Goal: Navigation & Orientation: Find specific page/section

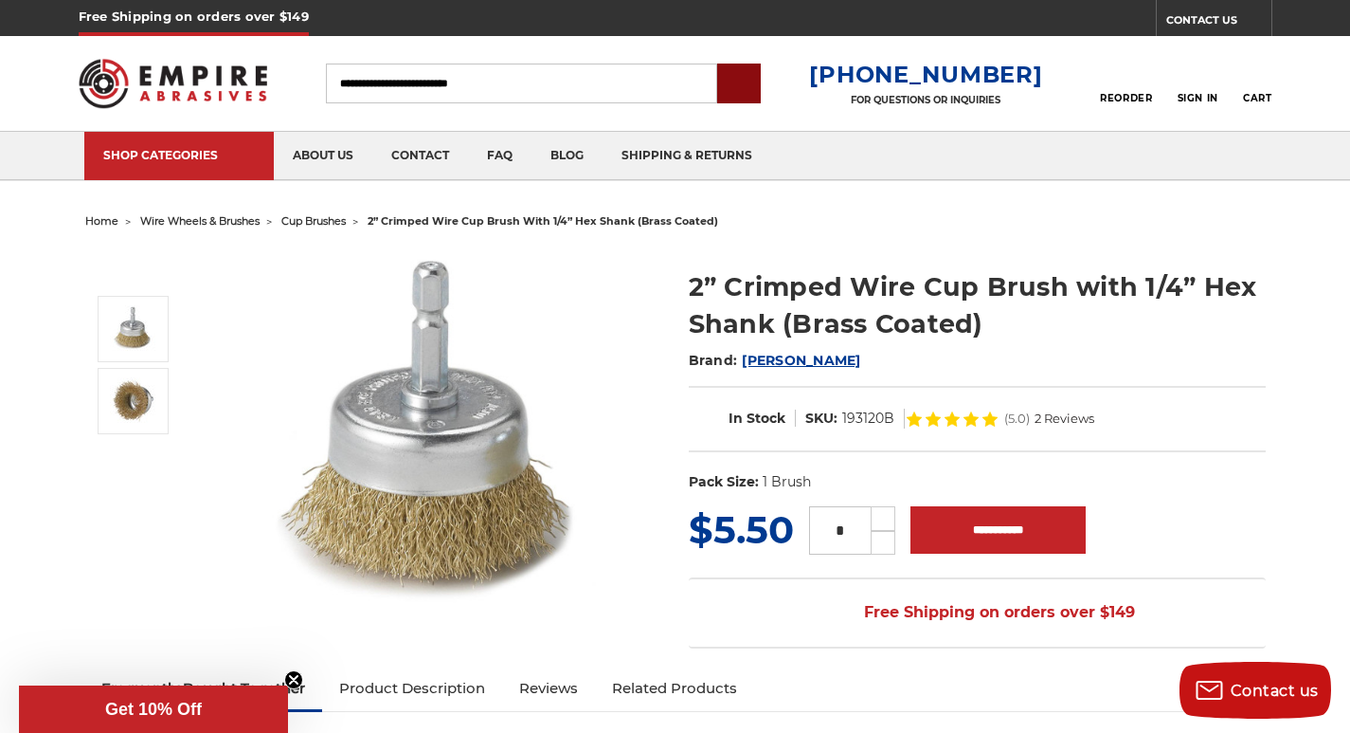
click at [758, 95] on input "submit" at bounding box center [739, 84] width 38 height 38
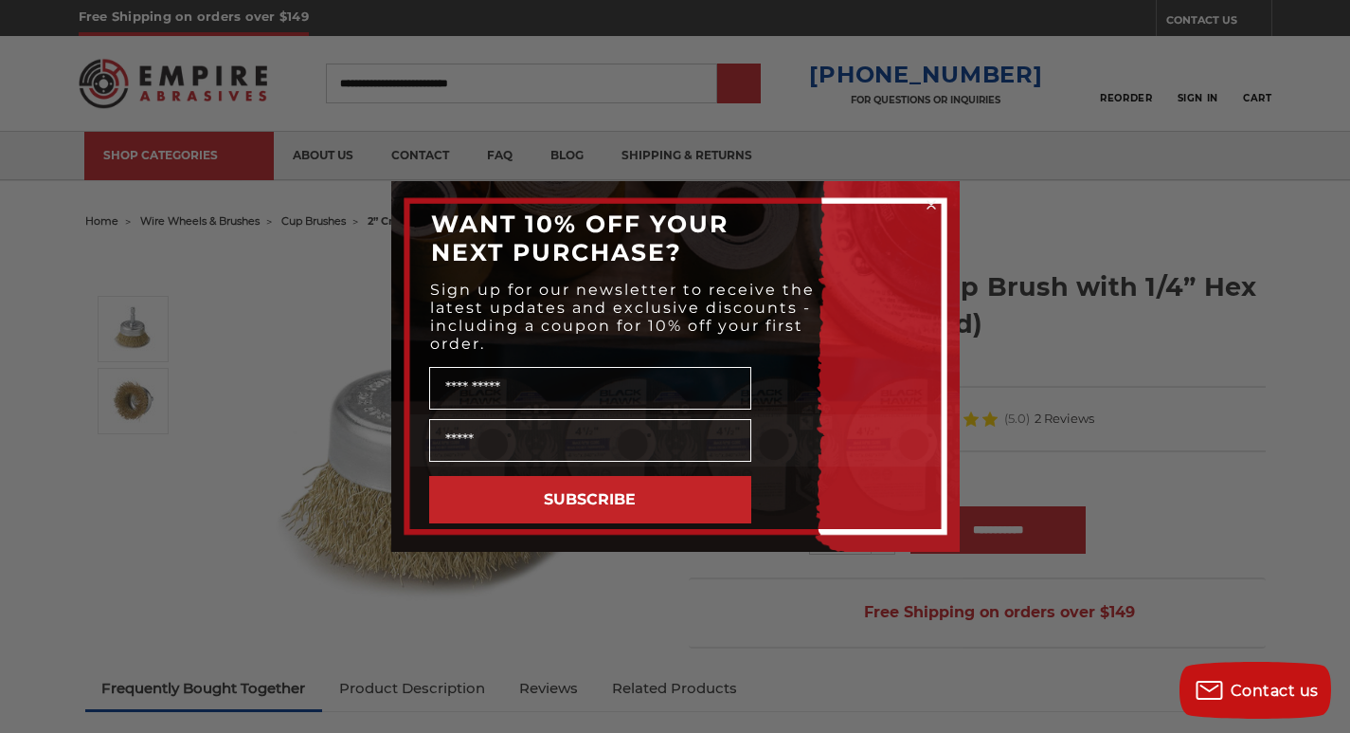
click at [936, 200] on circle "Close dialog" at bounding box center [931, 205] width 18 height 18
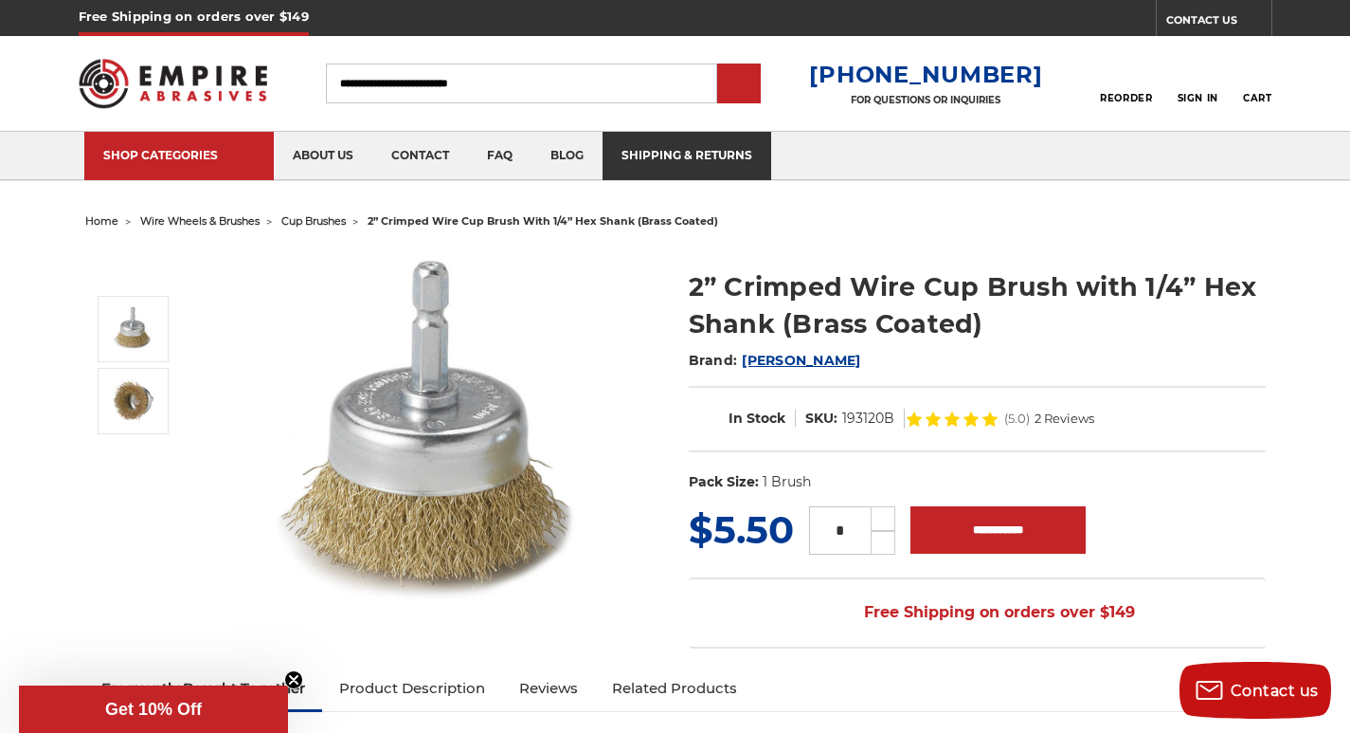
click at [612, 136] on link "shipping & returns" at bounding box center [687, 156] width 169 height 48
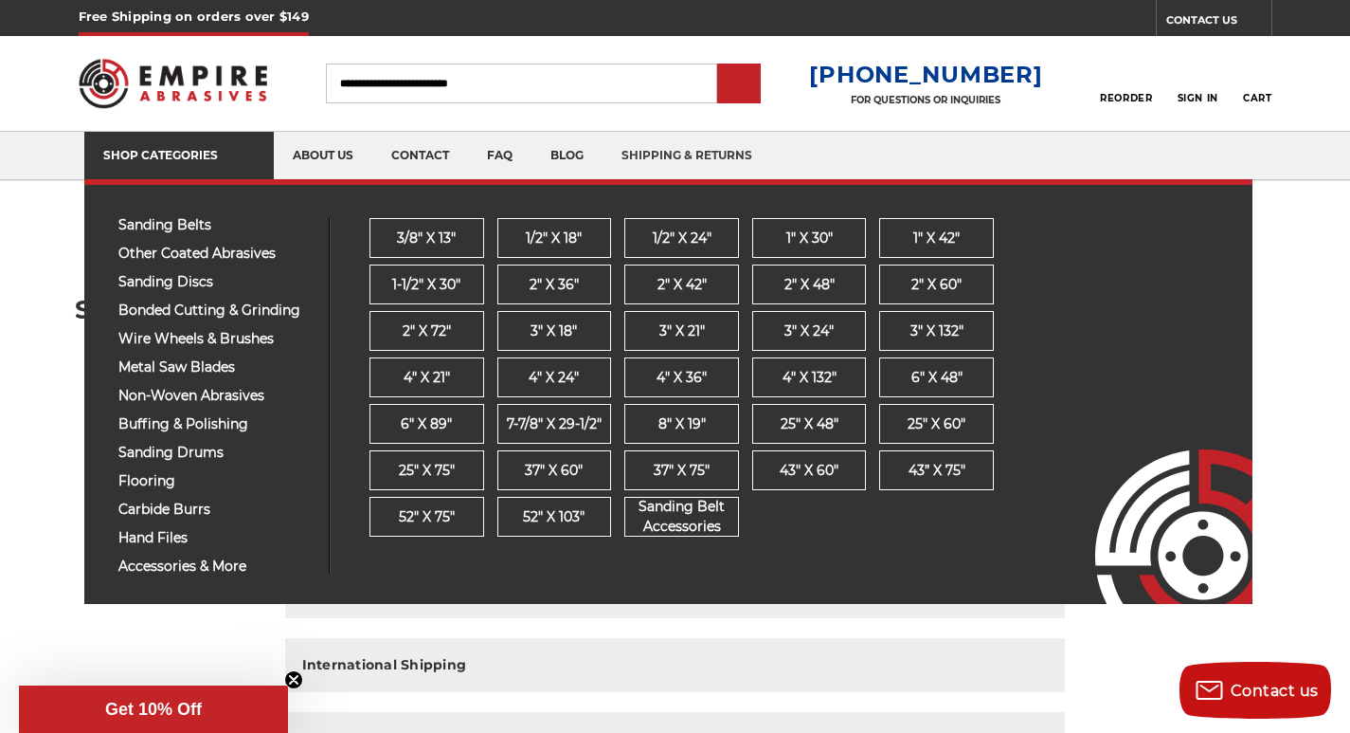
click at [191, 141] on link "SHOP CATEGORIES" at bounding box center [179, 156] width 190 height 48
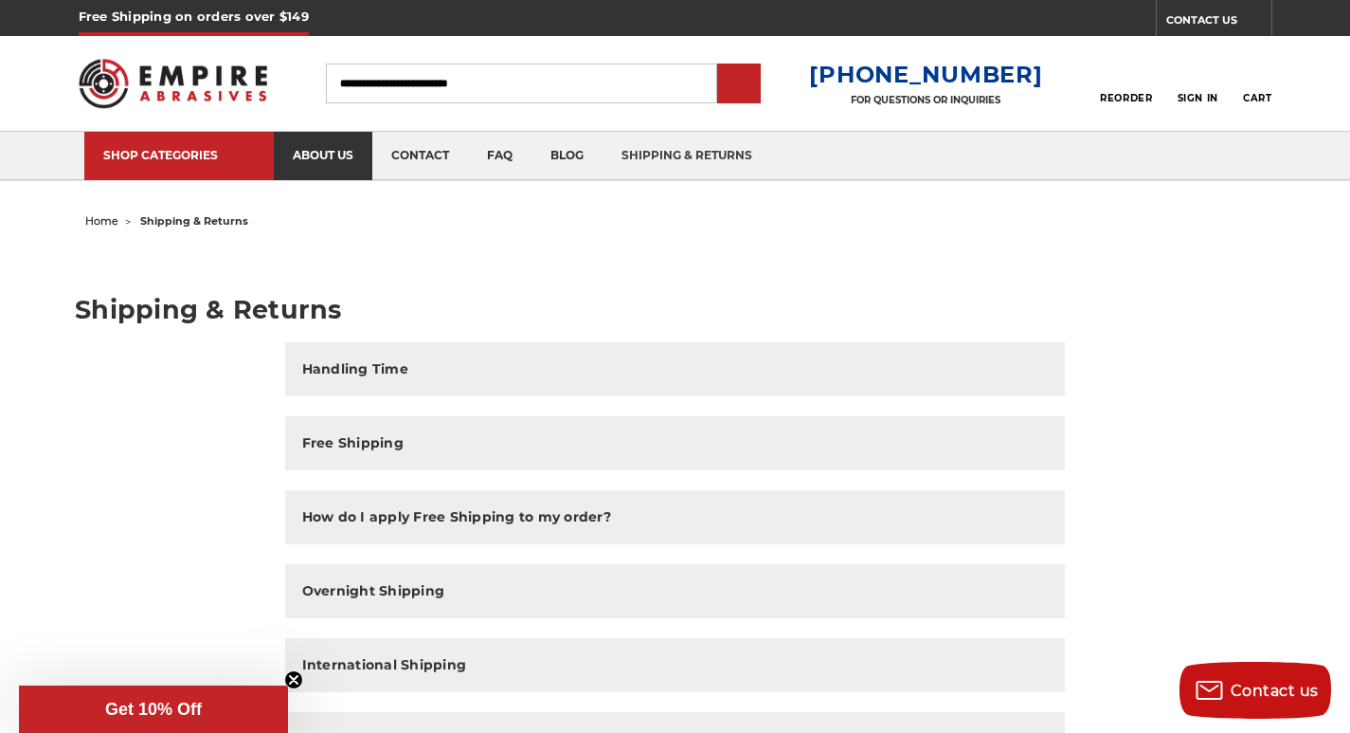
click at [284, 142] on link "about us" at bounding box center [323, 156] width 99 height 48
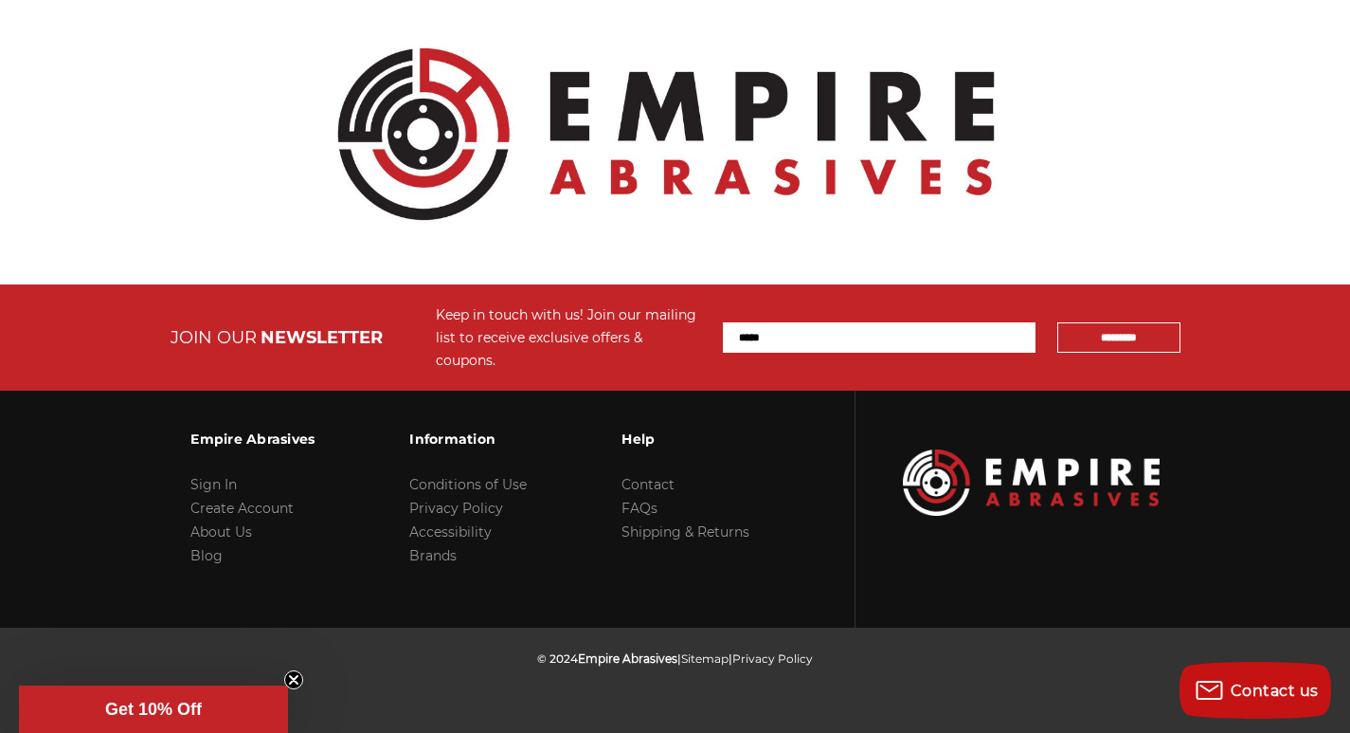
scroll to position [2369, 0]
click at [946, 353] on input "Email Address" at bounding box center [879, 337] width 313 height 30
type input "**********"
